Goal: Task Accomplishment & Management: Manage account settings

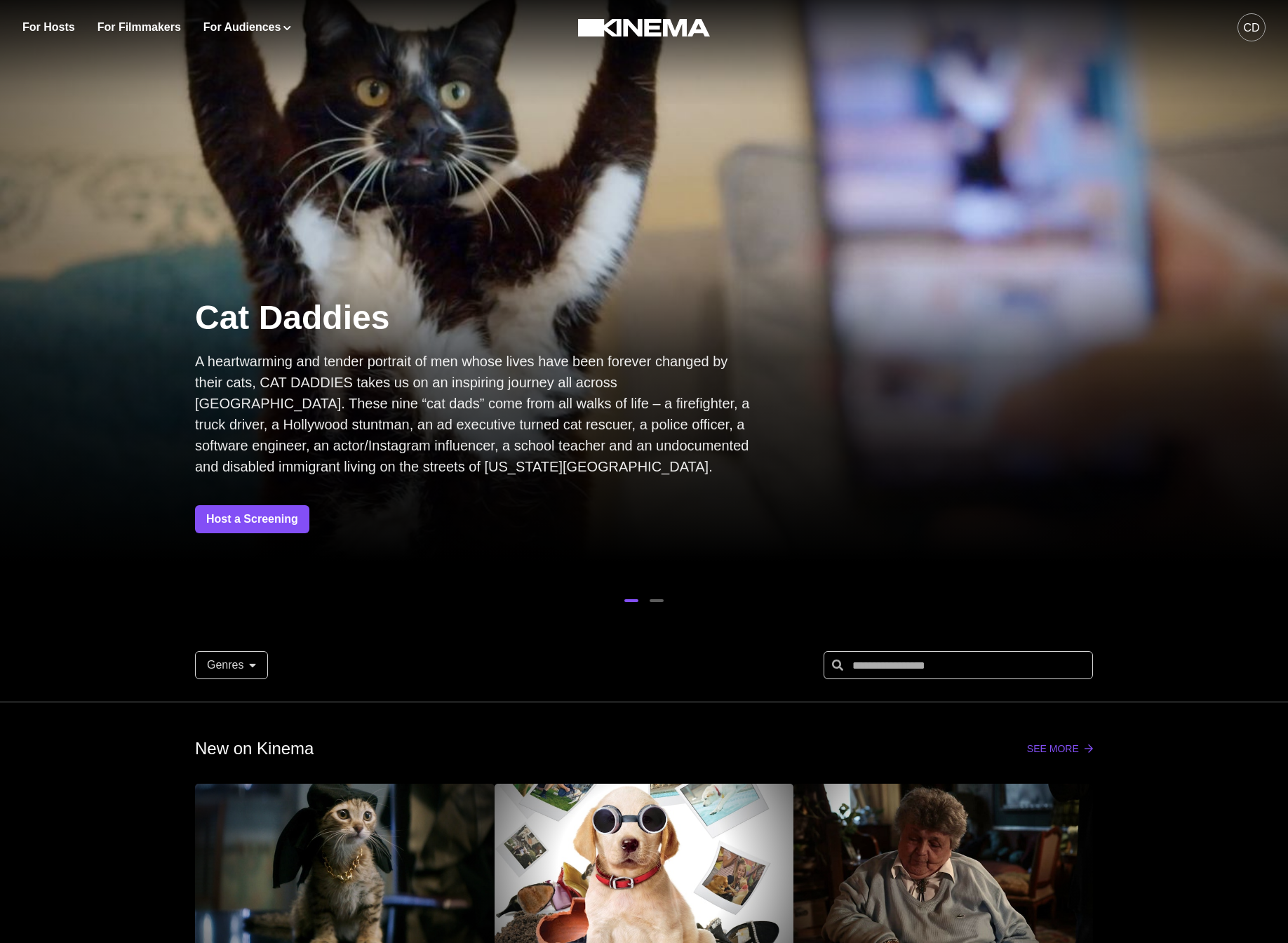
click at [1252, 30] on div "CD" at bounding box center [1251, 28] width 16 height 17
click at [1252, 28] on div "CD" at bounding box center [1251, 28] width 16 height 17
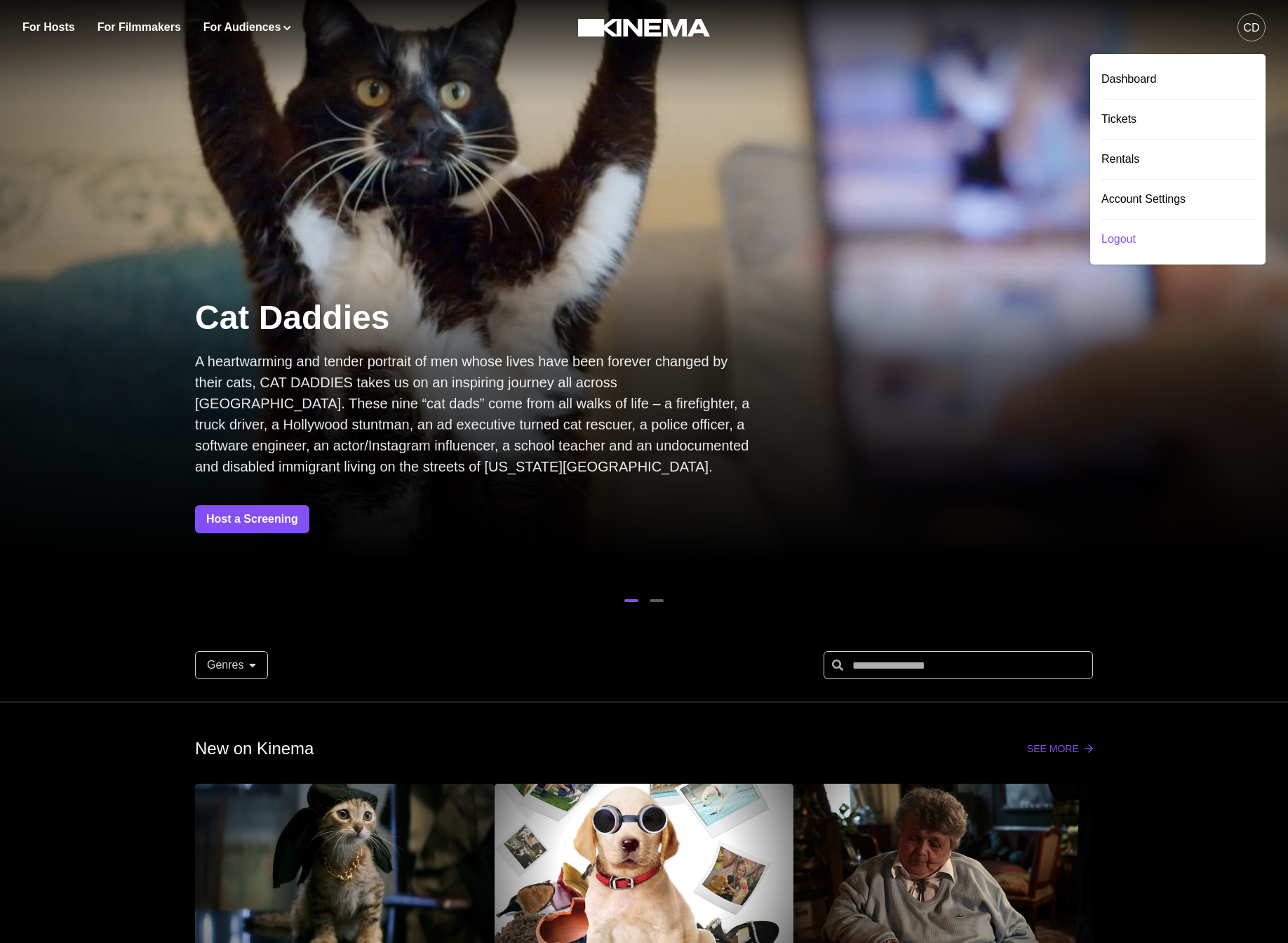
click at [1125, 234] on div "Logout" at bounding box center [1178, 239] width 153 height 39
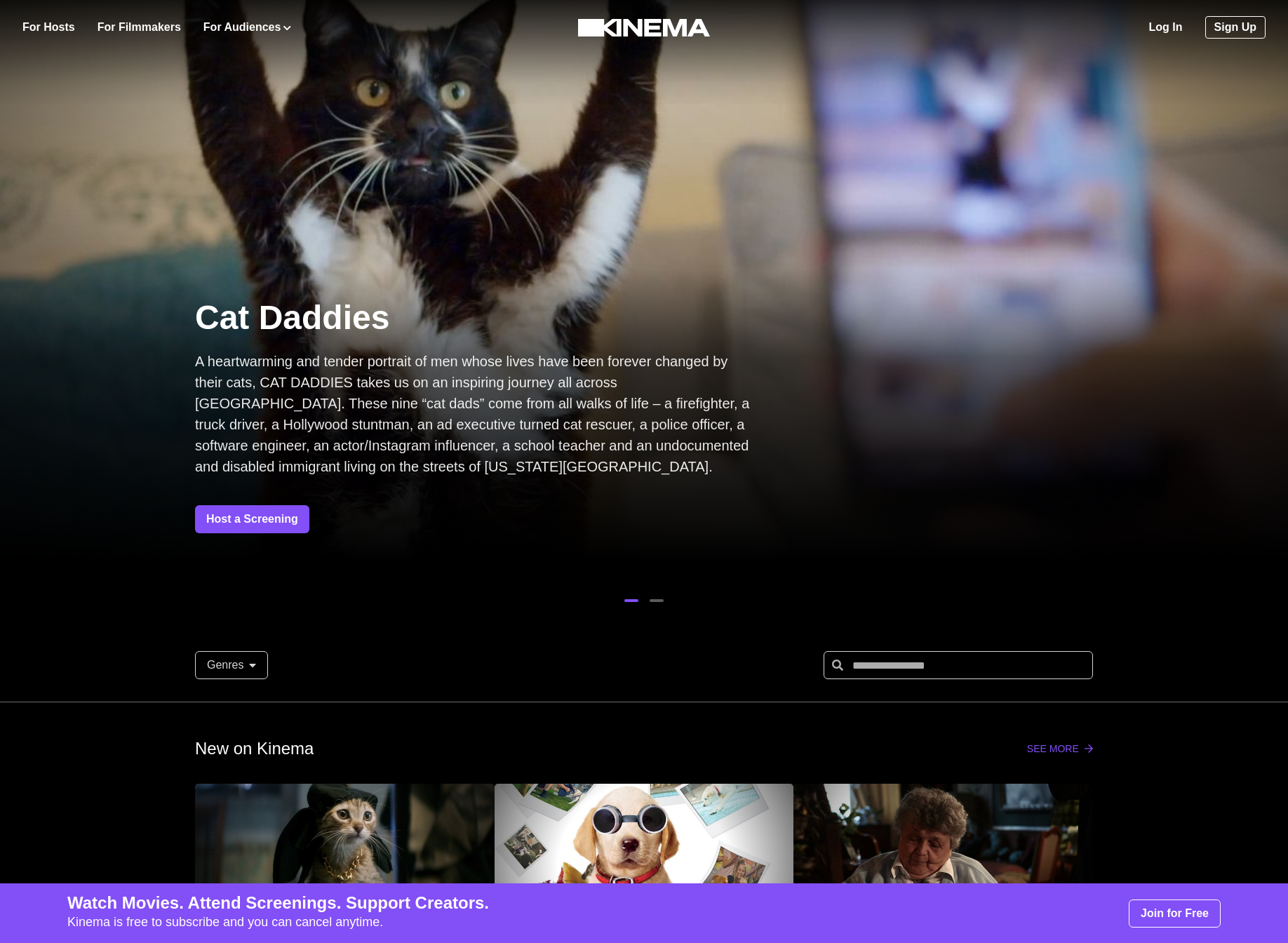
click at [1194, 32] on div "Log In Sign Up" at bounding box center [1207, 27] width 116 height 55
click at [1187, 32] on div "Log In Sign Up" at bounding box center [1207, 27] width 116 height 55
click at [1180, 31] on link "Log In" at bounding box center [1165, 27] width 34 height 17
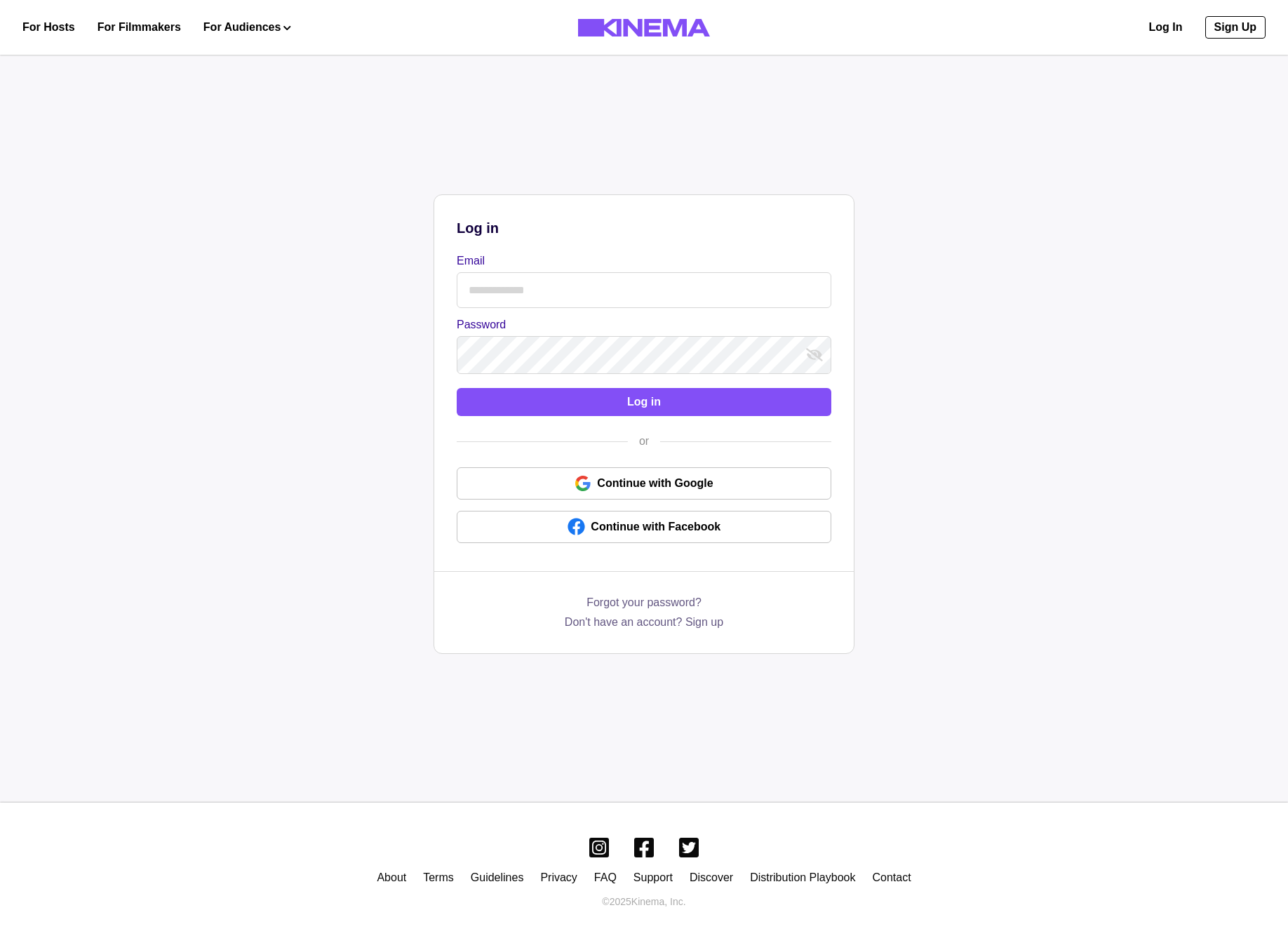
click at [565, 276] on div "Email" at bounding box center [644, 279] width 375 height 56
click at [566, 293] on input "Email" at bounding box center [644, 289] width 375 height 36
drag, startPoint x: 323, startPoint y: 286, endPoint x: 530, endPoint y: 284, distance: 207.0
click at [333, 284] on div "Log in Email Password Log in or Continue with Google Continue with Facebook For…" at bounding box center [644, 423] width 1271 height 679
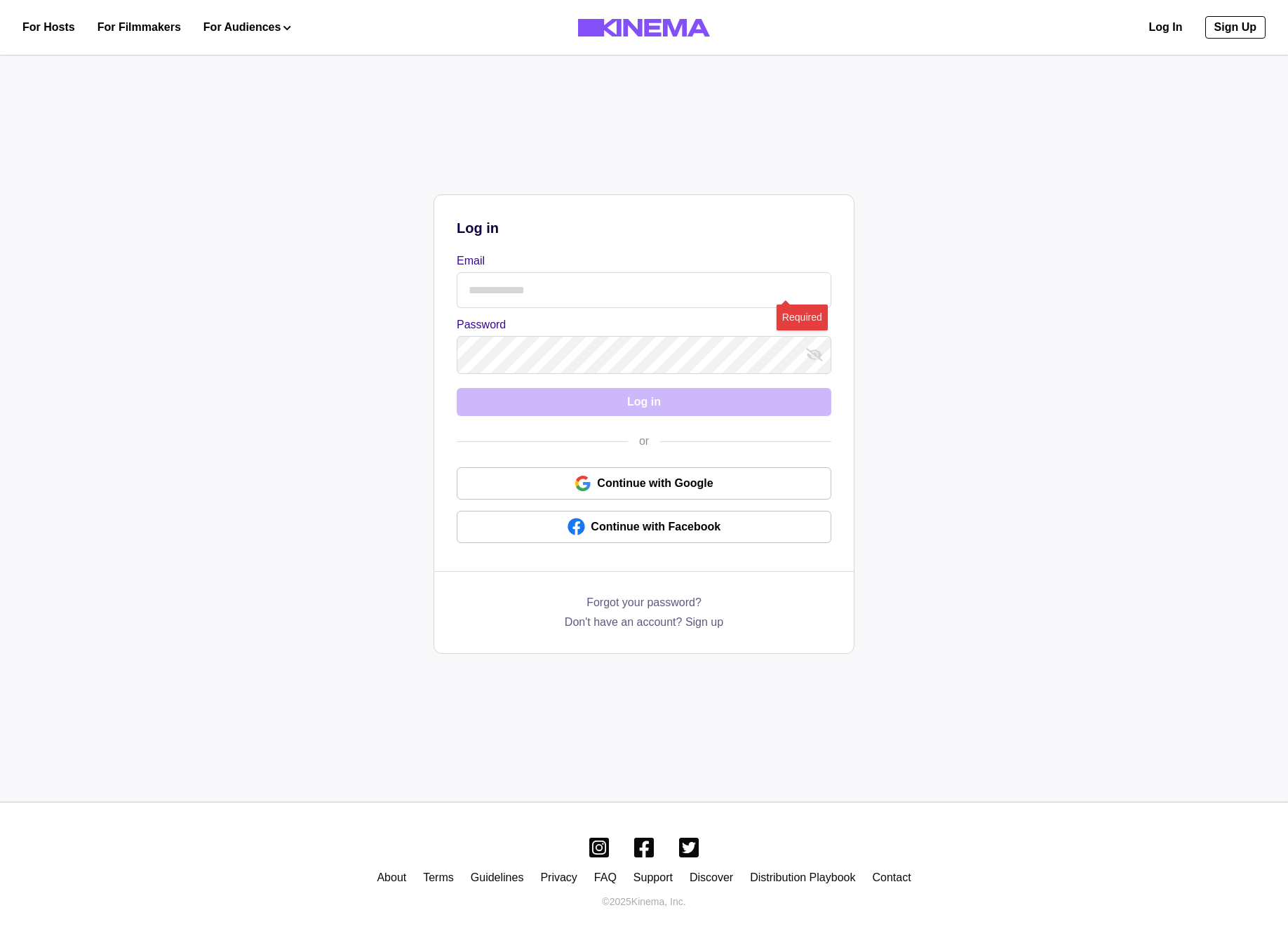
click at [532, 284] on input "Email" at bounding box center [644, 289] width 375 height 36
drag, startPoint x: 292, startPoint y: 291, endPoint x: 333, endPoint y: 293, distance: 41.0
click at [298, 292] on div "Log in Email Password Log in or Continue with Google Continue with Facebook For…" at bounding box center [644, 423] width 1271 height 679
click at [566, 283] on input "Email" at bounding box center [644, 289] width 375 height 36
paste input "**********"
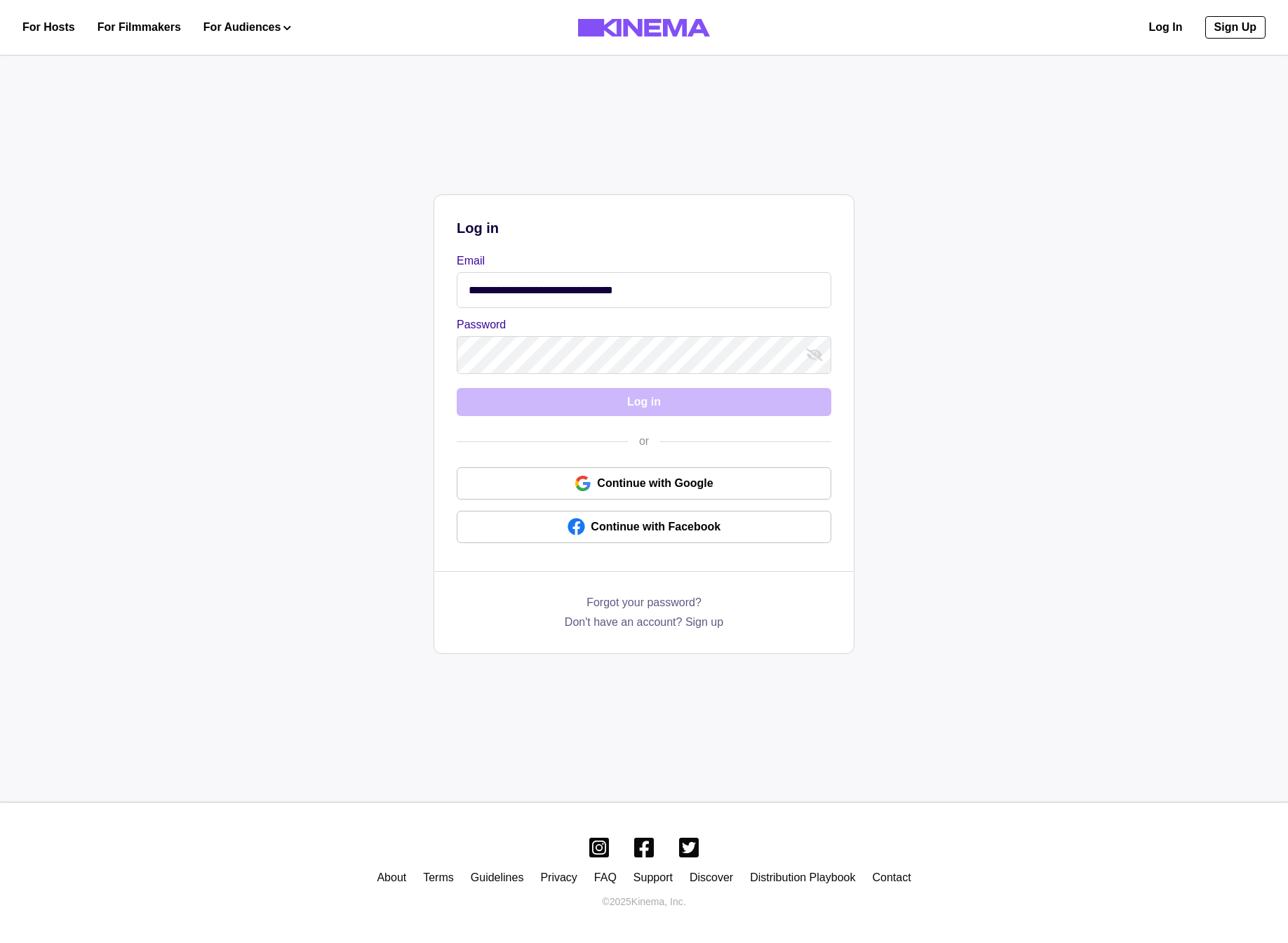
type input "**********"
click at [566, 385] on div "**********" at bounding box center [644, 380] width 420 height 371
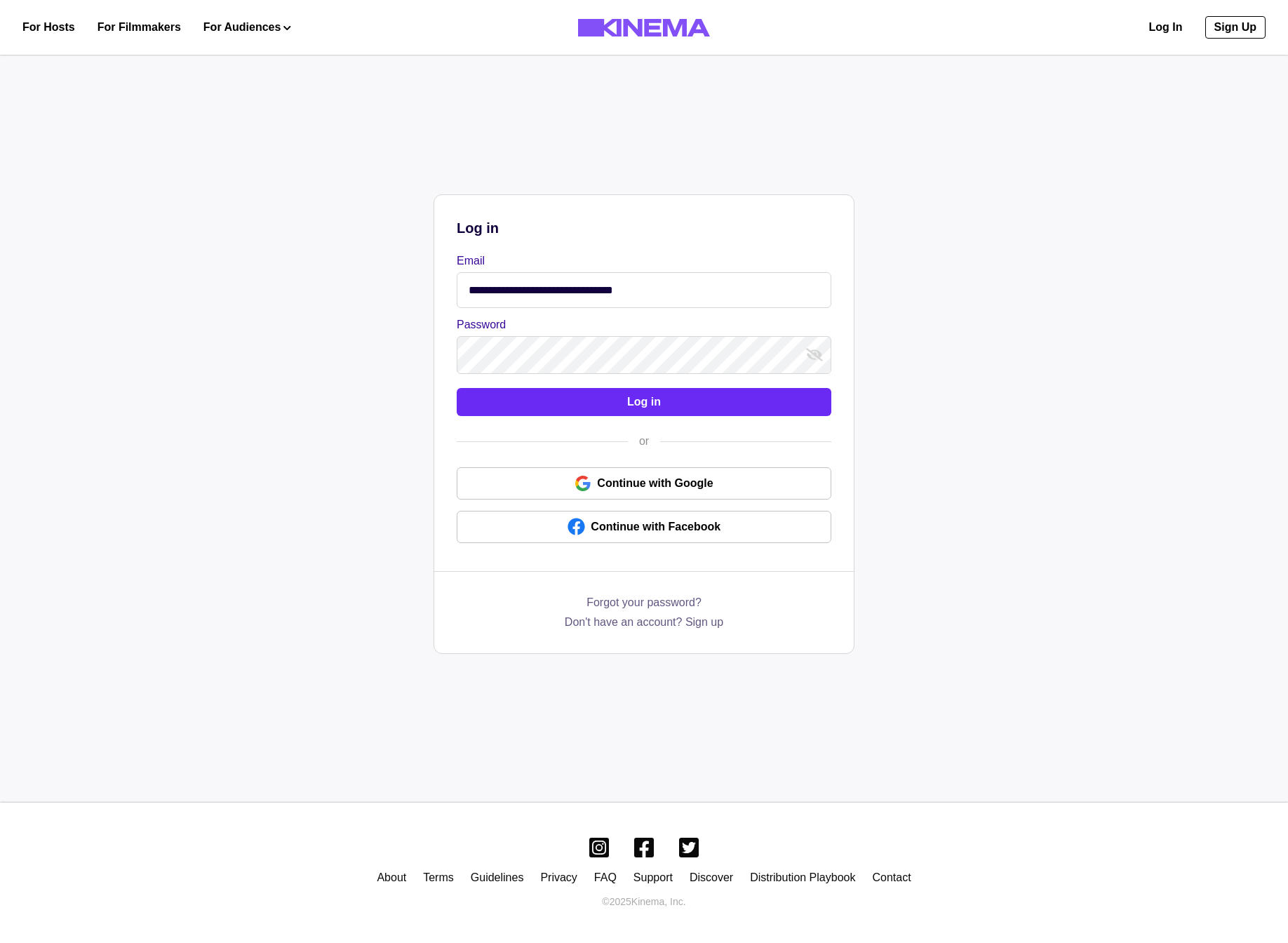
click at [600, 415] on button "Log in" at bounding box center [644, 402] width 375 height 28
